Goal: Find specific page/section

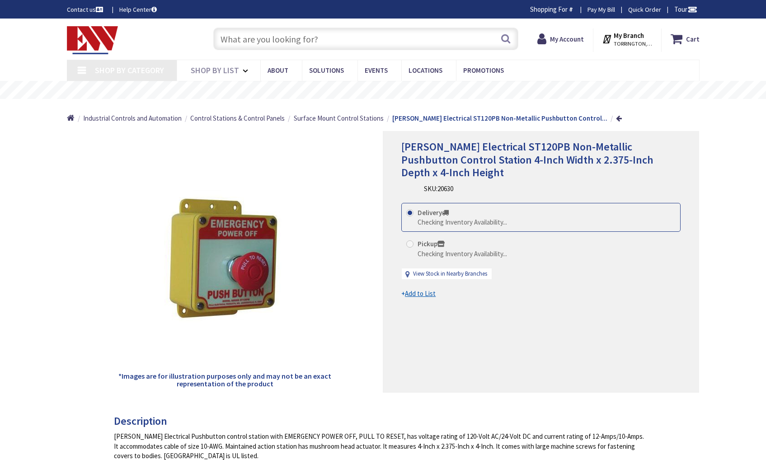
click at [368, 42] on input "text" at bounding box center [365, 39] width 305 height 23
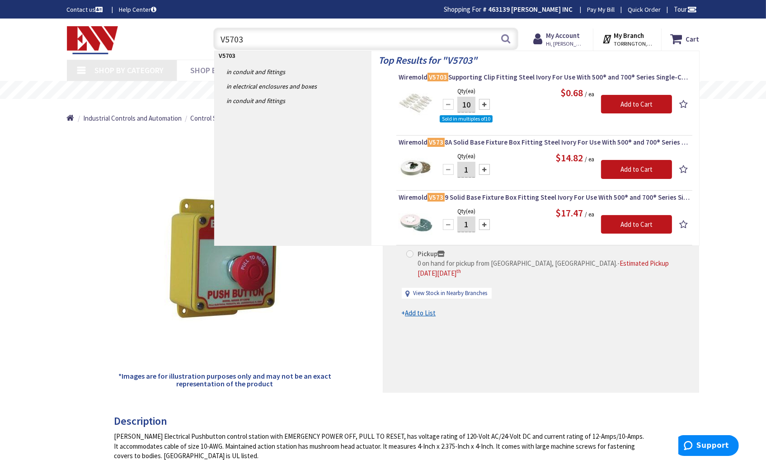
type input "V5703"
click at [417, 89] on img at bounding box center [416, 103] width 34 height 34
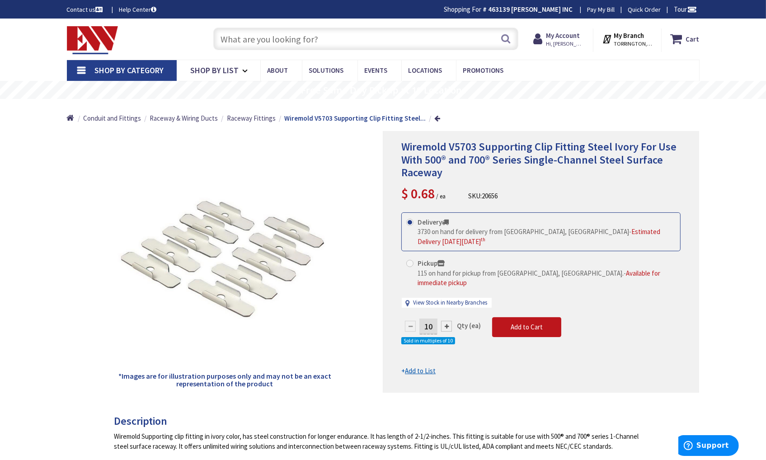
drag, startPoint x: 52, startPoint y: 208, endPoint x: 72, endPoint y: 193, distance: 26.1
